Goal: Task Accomplishment & Management: Manage account settings

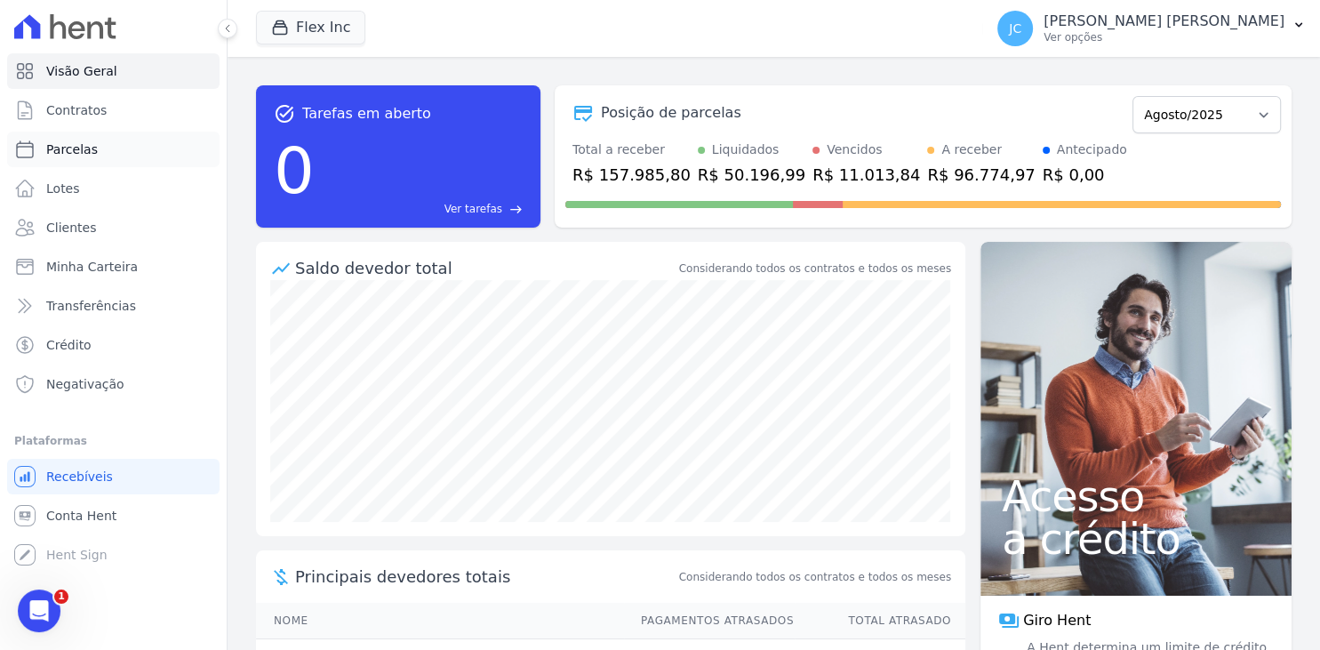
click at [106, 156] on link "Parcelas" at bounding box center [113, 150] width 212 height 36
select select
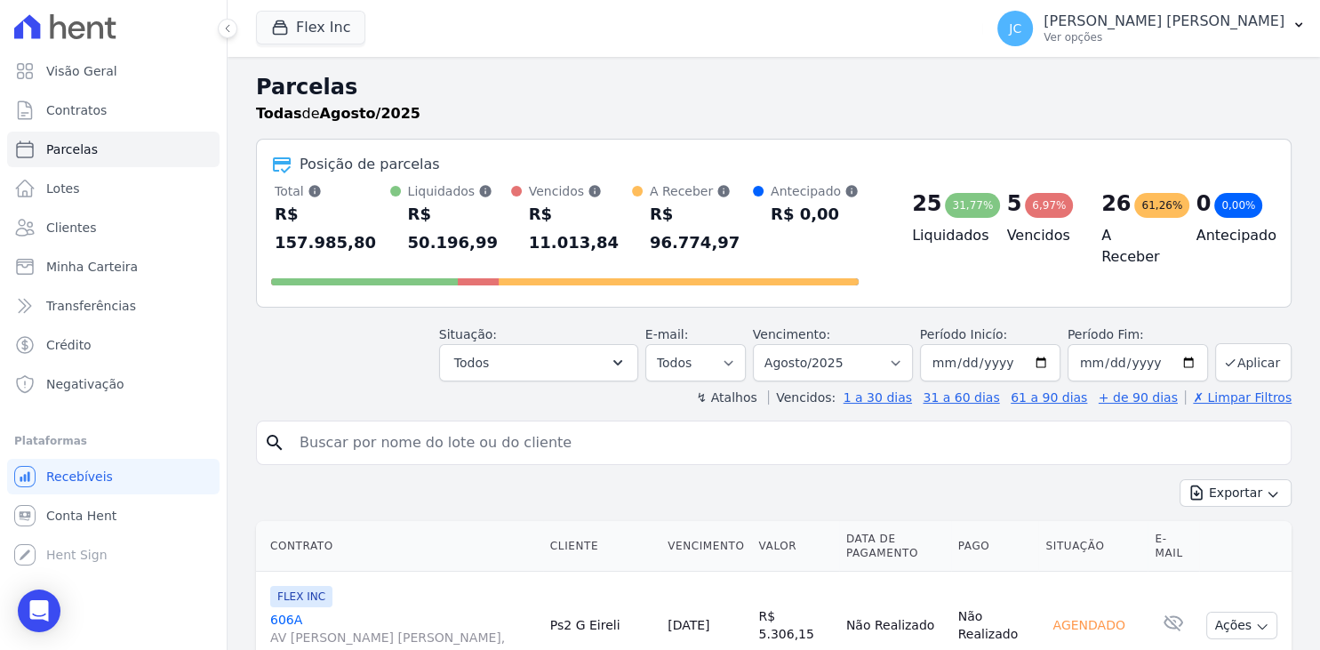
click at [492, 425] on input "search" at bounding box center [786, 443] width 995 height 36
type input "[PERSON_NAME]"
select select
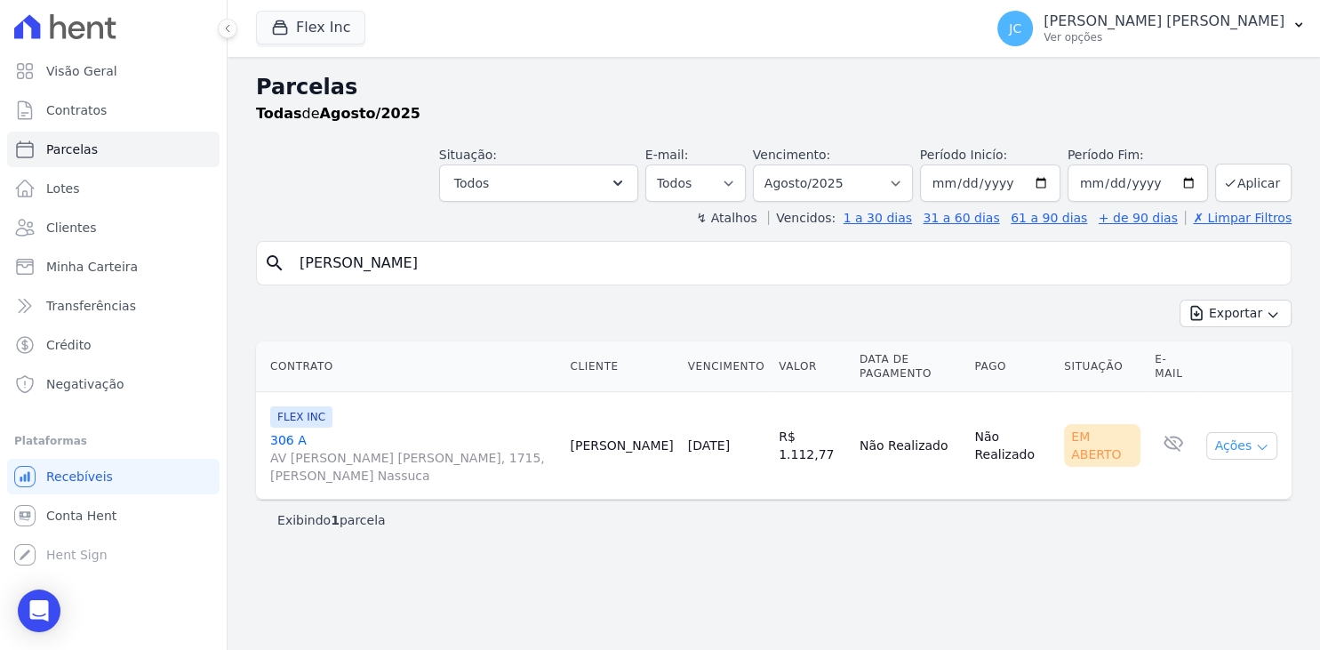
click at [1252, 432] on button "Ações" at bounding box center [1241, 446] width 71 height 28
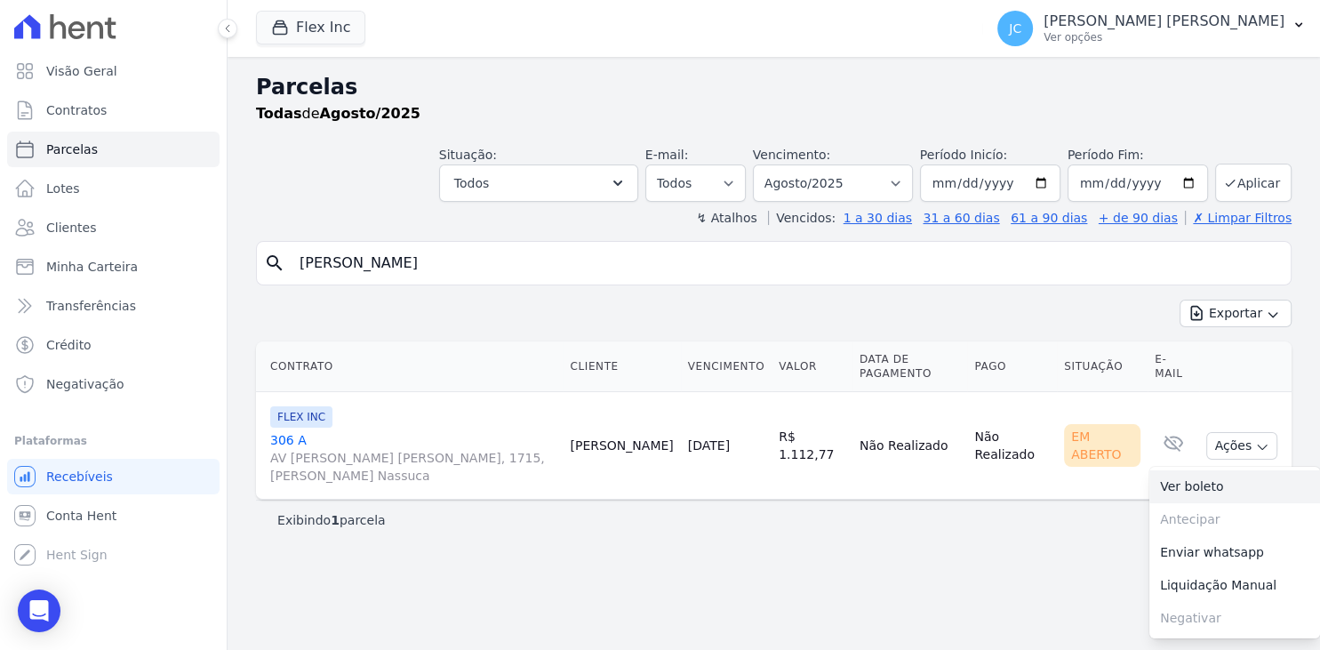
click at [1182, 471] on link "Ver boleto" at bounding box center [1234, 486] width 171 height 33
